Goal: Transaction & Acquisition: Purchase product/service

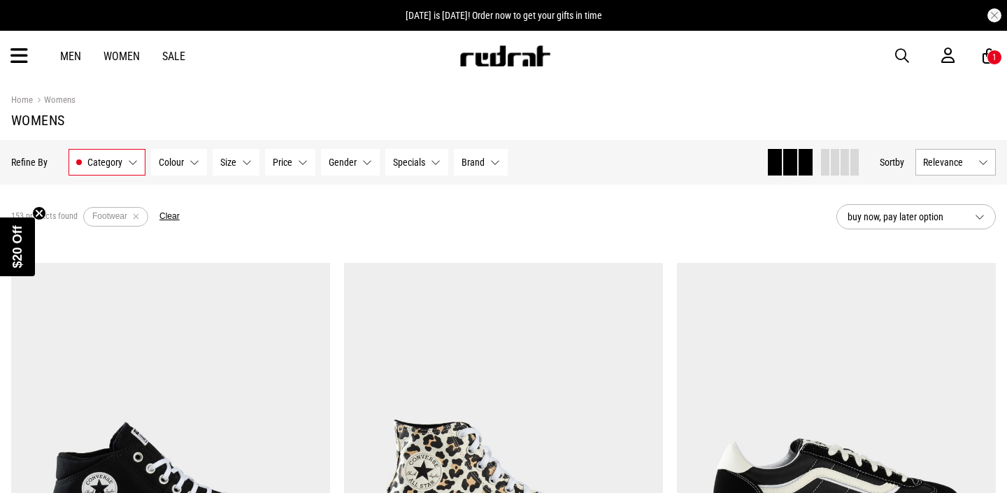
click at [993, 57] on div "1" at bounding box center [995, 57] width 4 height 10
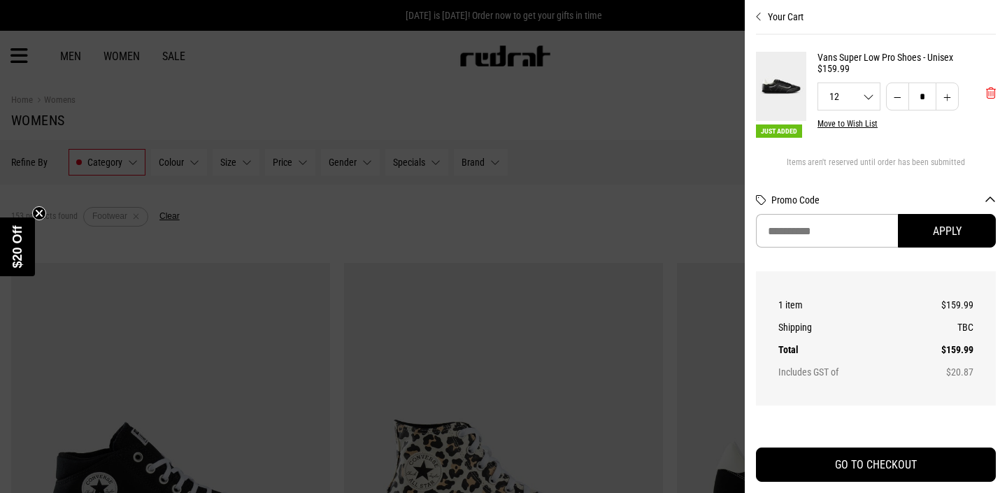
click at [990, 102] on button "'Remove from cart" at bounding box center [991, 93] width 32 height 35
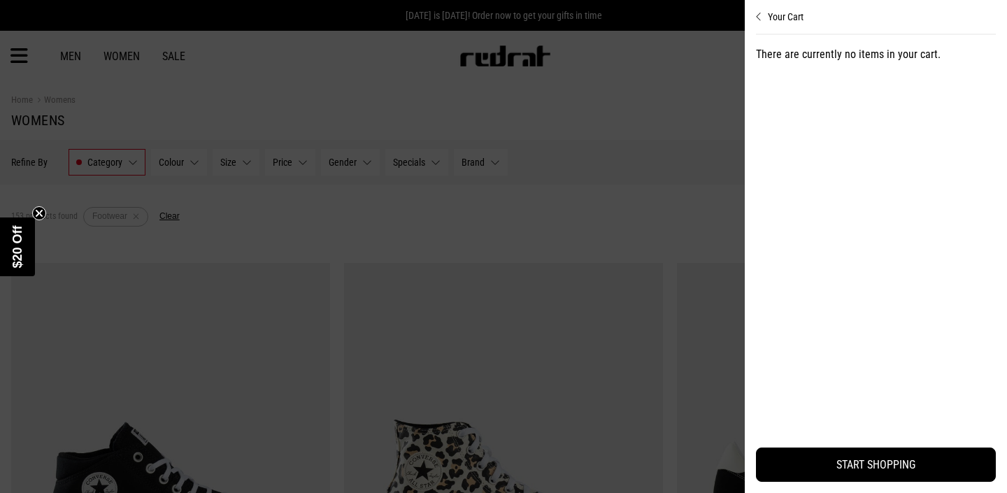
click at [378, 62] on div at bounding box center [503, 246] width 1007 height 493
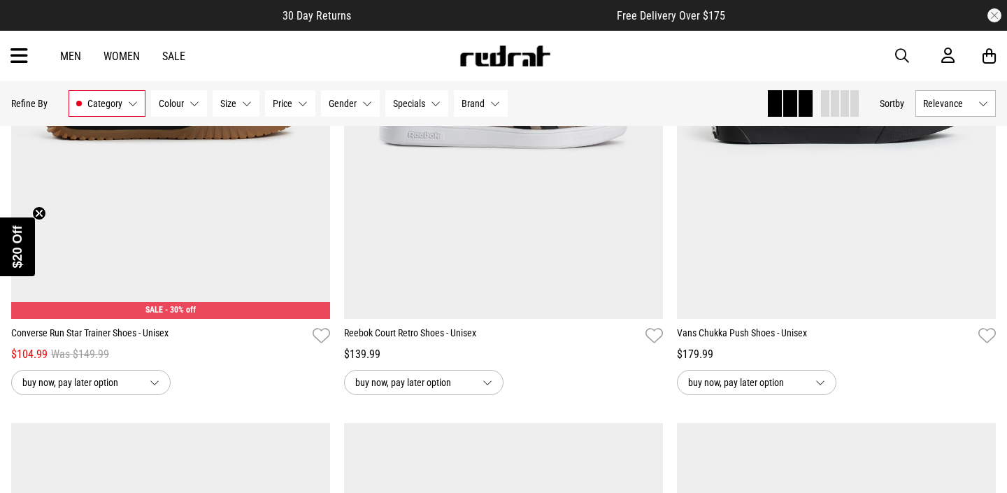
scroll to position [2648, 0]
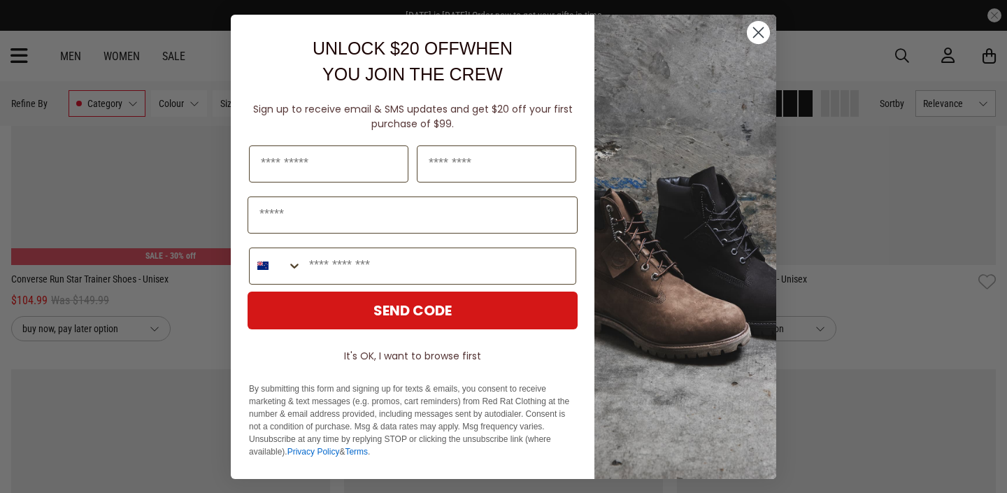
click at [751, 33] on circle "Close dialog" at bounding box center [758, 31] width 23 height 23
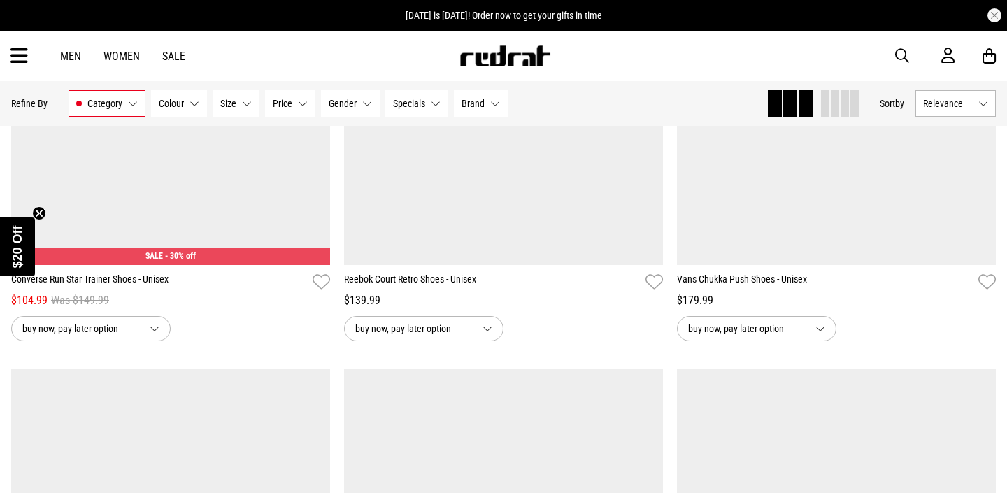
click at [132, 59] on link "Women" at bounding box center [122, 56] width 36 height 13
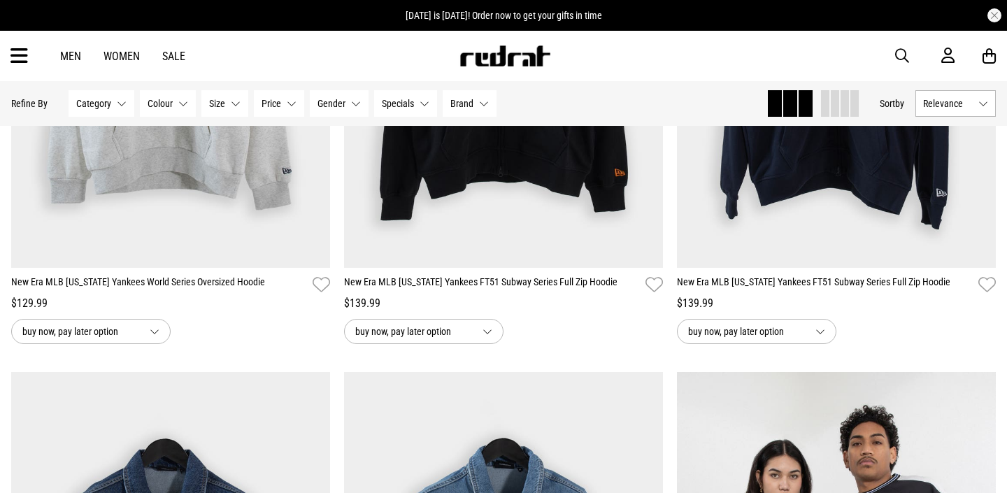
click at [115, 98] on button "Category None selected" at bounding box center [102, 103] width 66 height 27
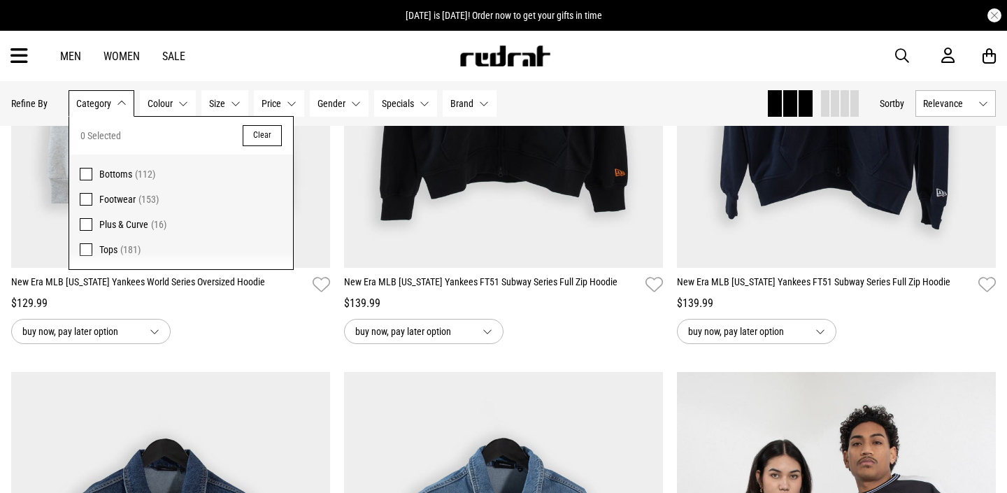
click at [115, 199] on span "Footwear" at bounding box center [117, 199] width 36 height 11
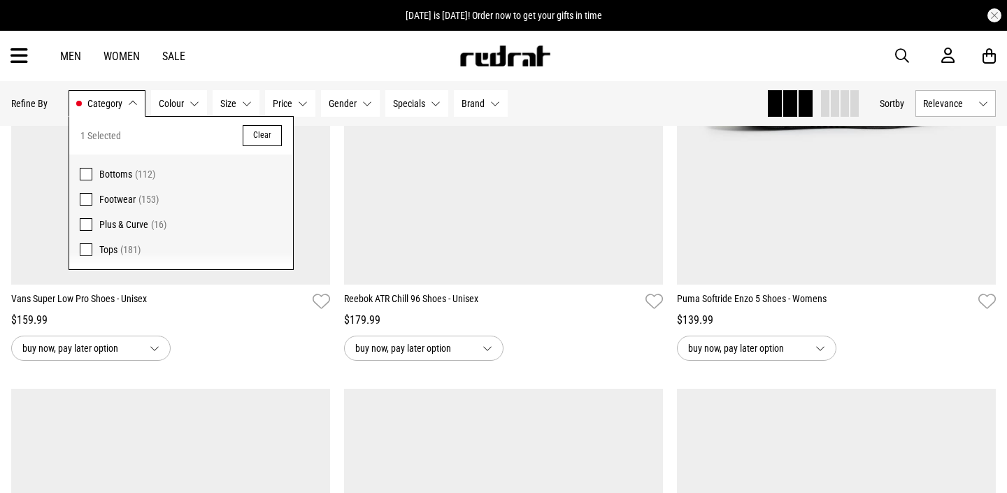
scroll to position [1543, 0]
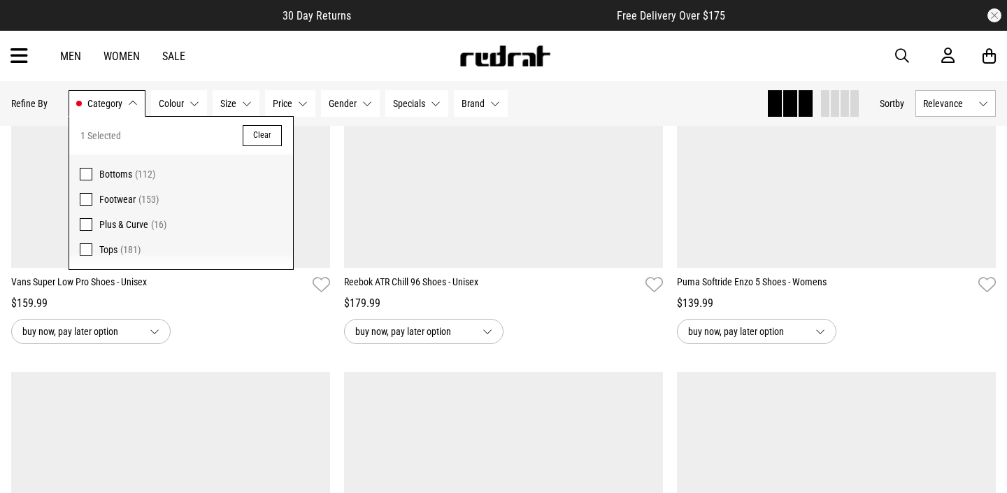
click at [716, 57] on div "Men Women Sale Sign in New Back Footwear Back Mens Back Womens Back Youth & Kid…" at bounding box center [503, 56] width 1007 height 50
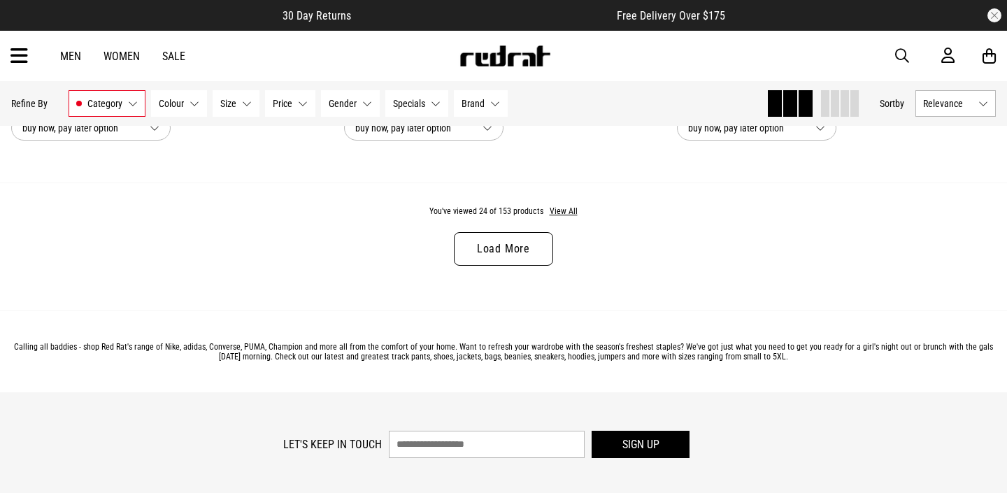
scroll to position [4530, 0]
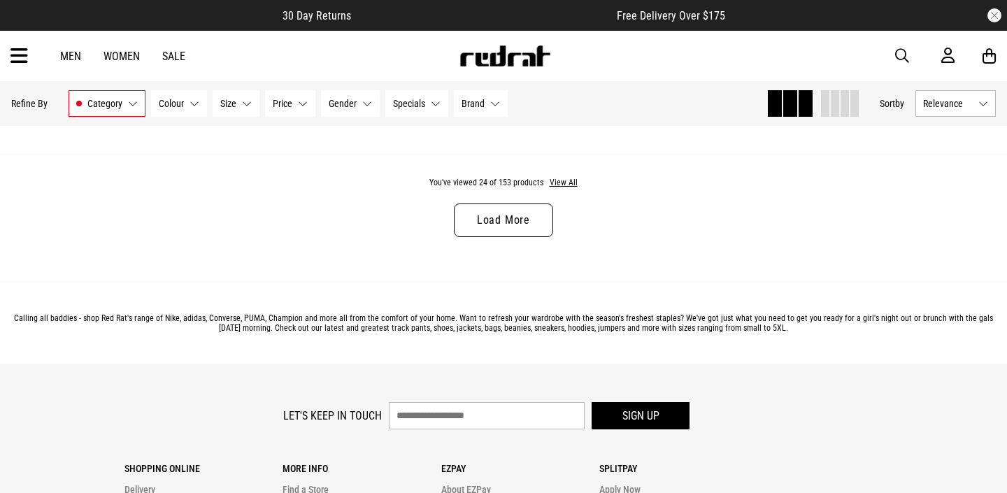
click at [534, 230] on link "Load More" at bounding box center [503, 221] width 99 height 34
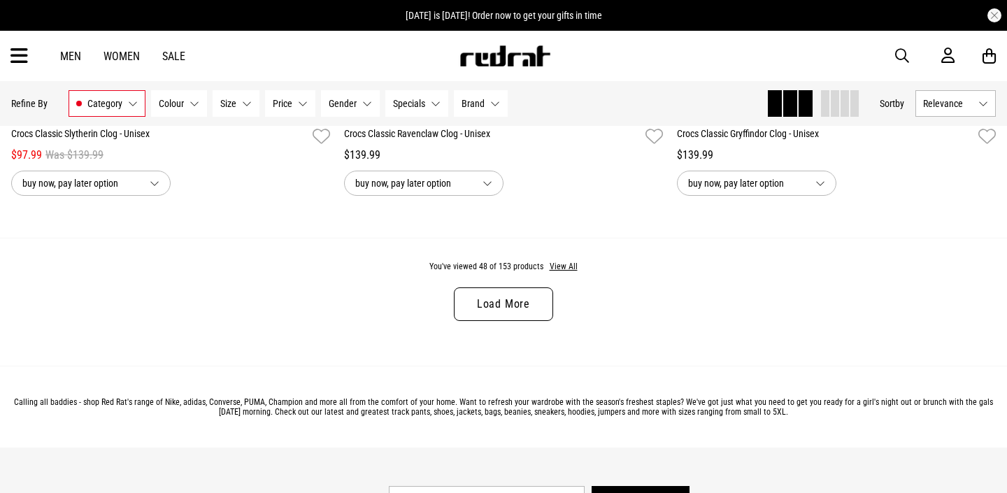
scroll to position [8929, 0]
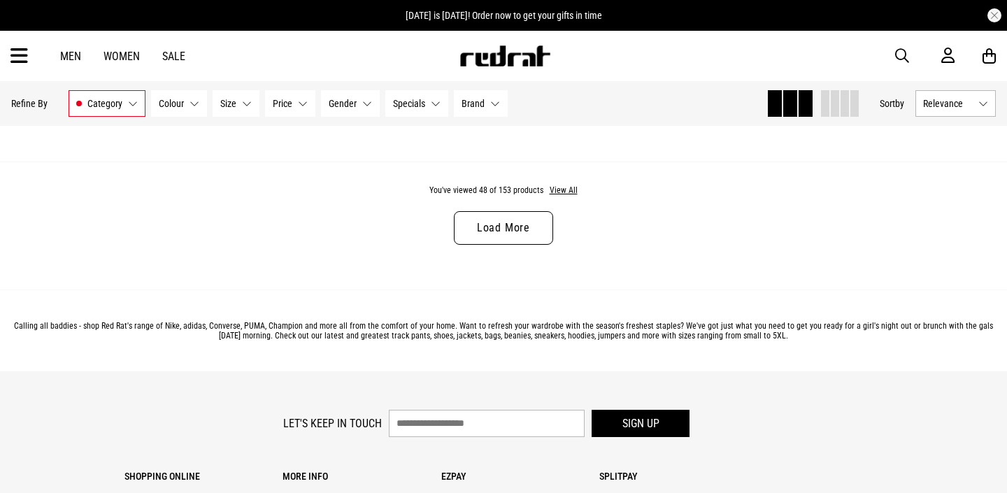
click at [523, 223] on link "Load More" at bounding box center [503, 228] width 99 height 34
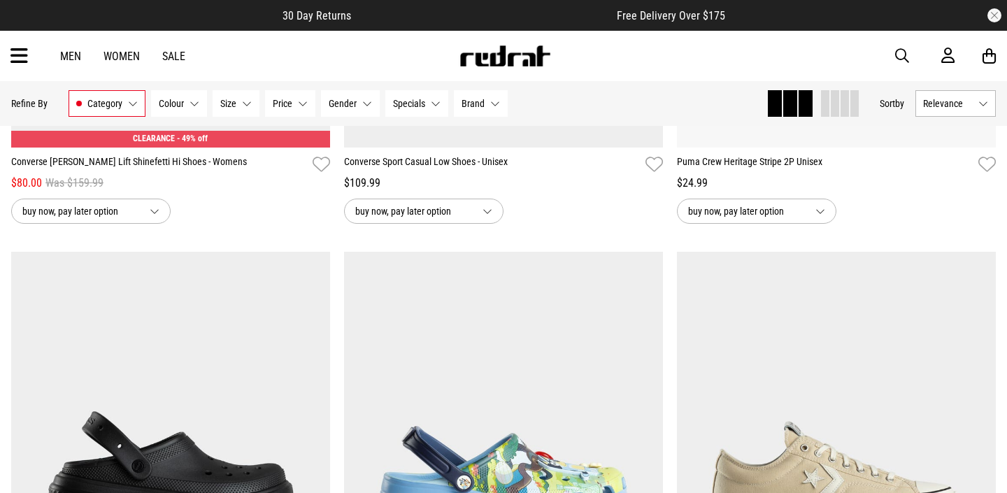
scroll to position [10601, 0]
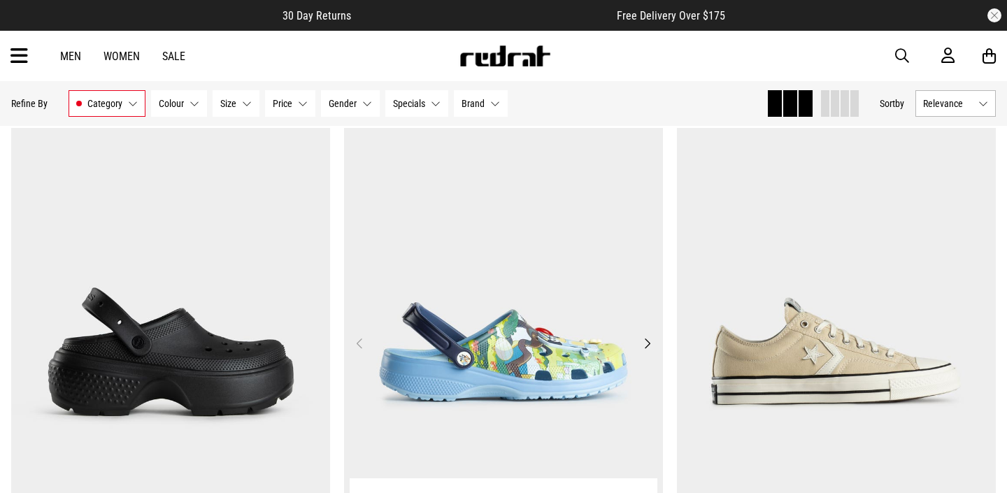
click at [643, 343] on button "Next" at bounding box center [647, 343] width 17 height 17
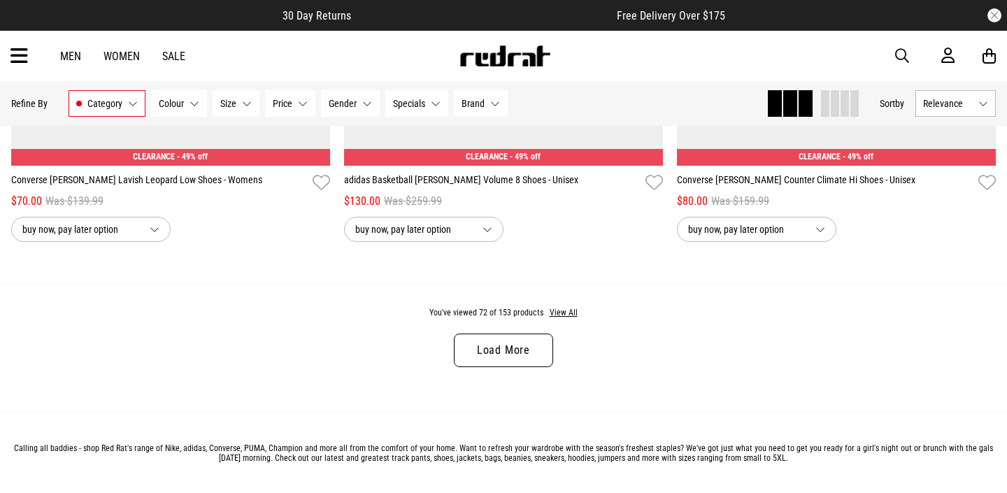
scroll to position [13321, 0]
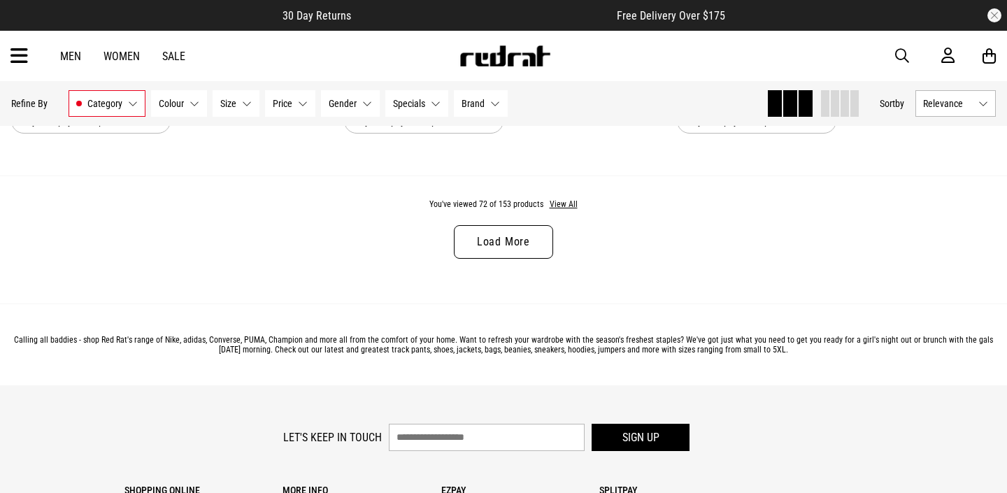
click at [497, 220] on div "You've viewed 72 of 153 products View All Load More" at bounding box center [503, 240] width 1007 height 128
click at [497, 221] on div "You've viewed 72 of 153 products View All Load More" at bounding box center [503, 240] width 1007 height 128
click at [497, 236] on link "Load More" at bounding box center [503, 242] width 99 height 34
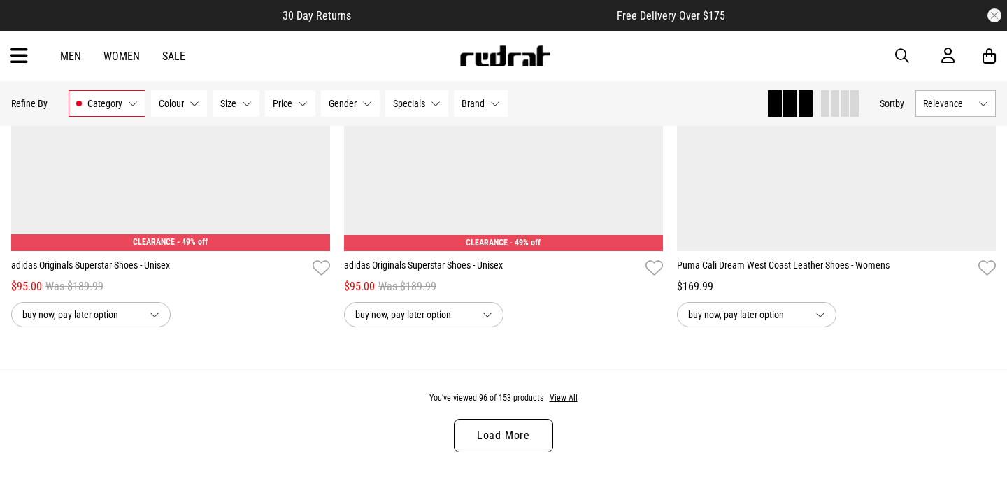
scroll to position [17539, 0]
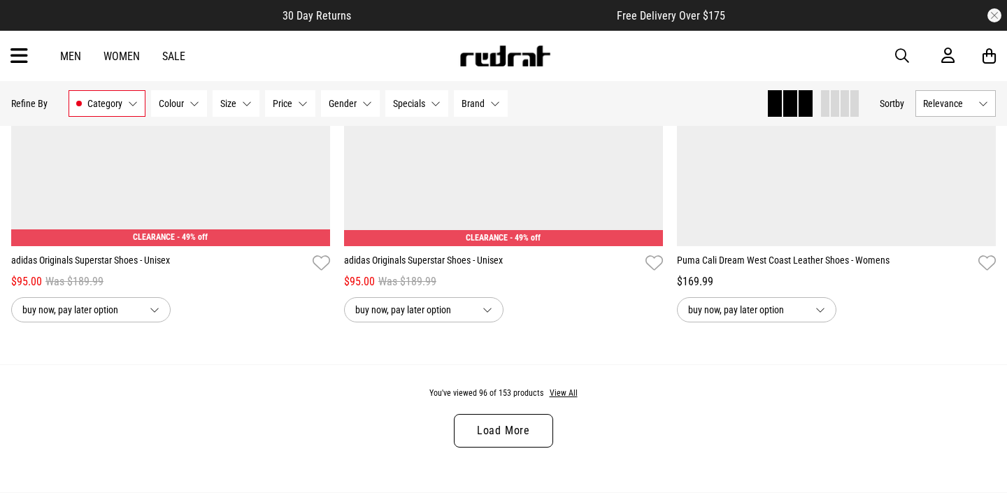
click at [509, 426] on link "Load More" at bounding box center [503, 431] width 99 height 34
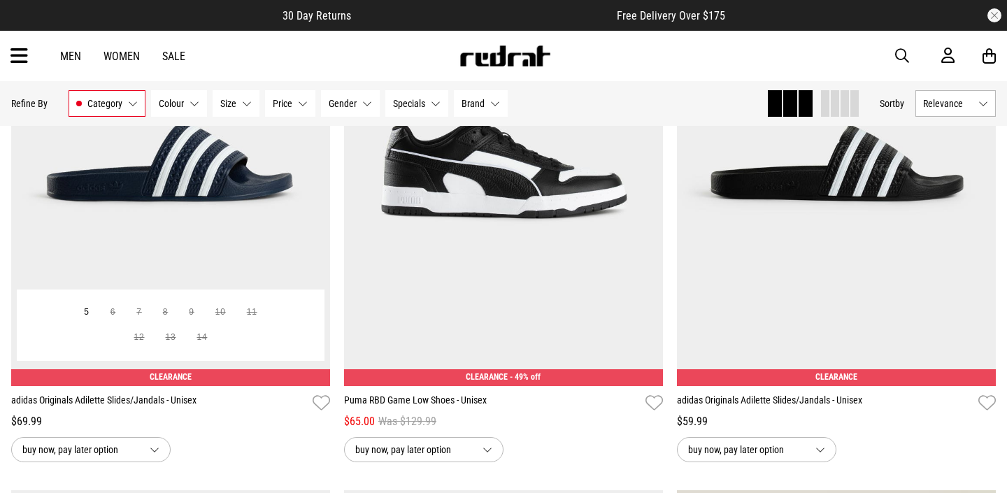
scroll to position [20502, 0]
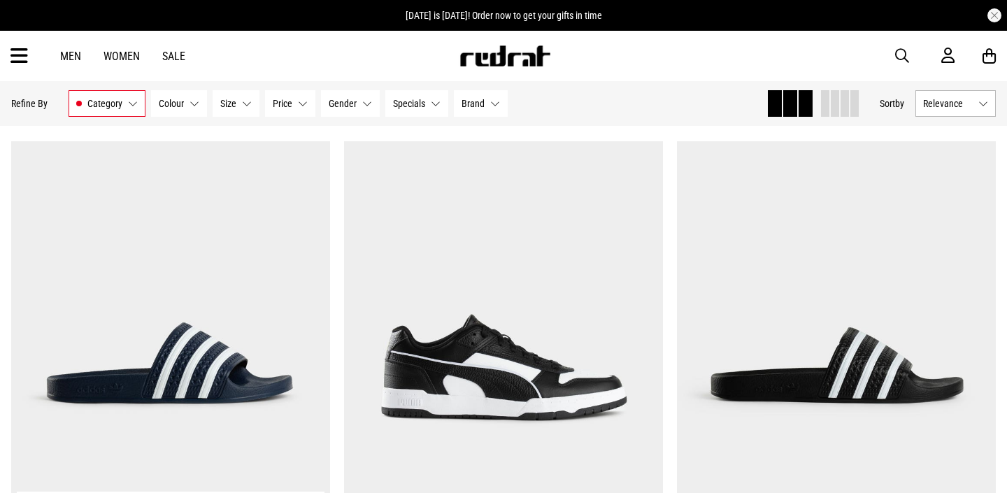
click at [208, 376] on img at bounding box center [170, 364] width 319 height 446
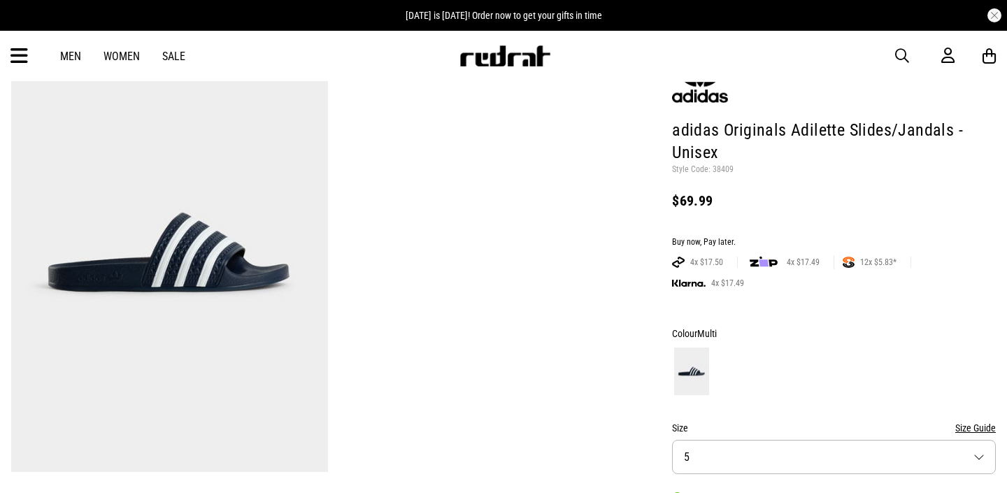
click at [792, 455] on button "Size 5" at bounding box center [834, 457] width 324 height 34
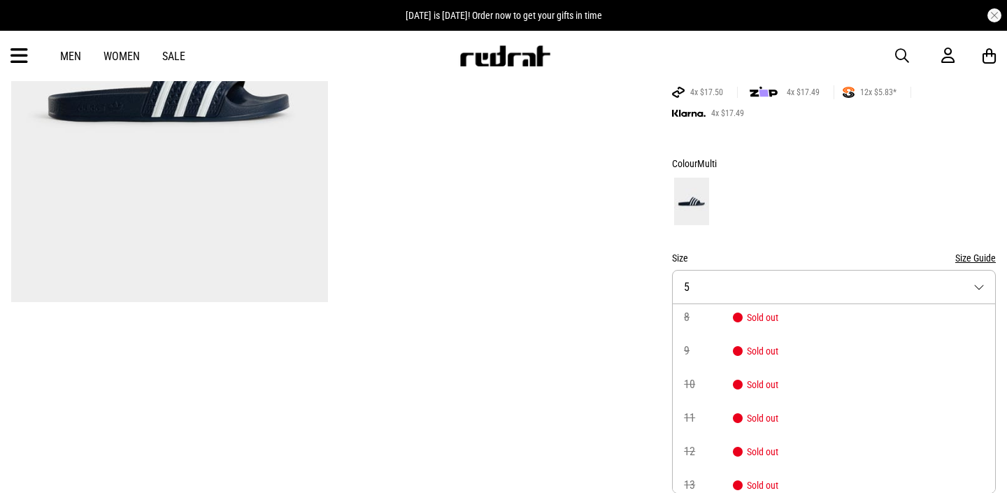
scroll to position [147, 0]
